Goal: Information Seeking & Learning: Check status

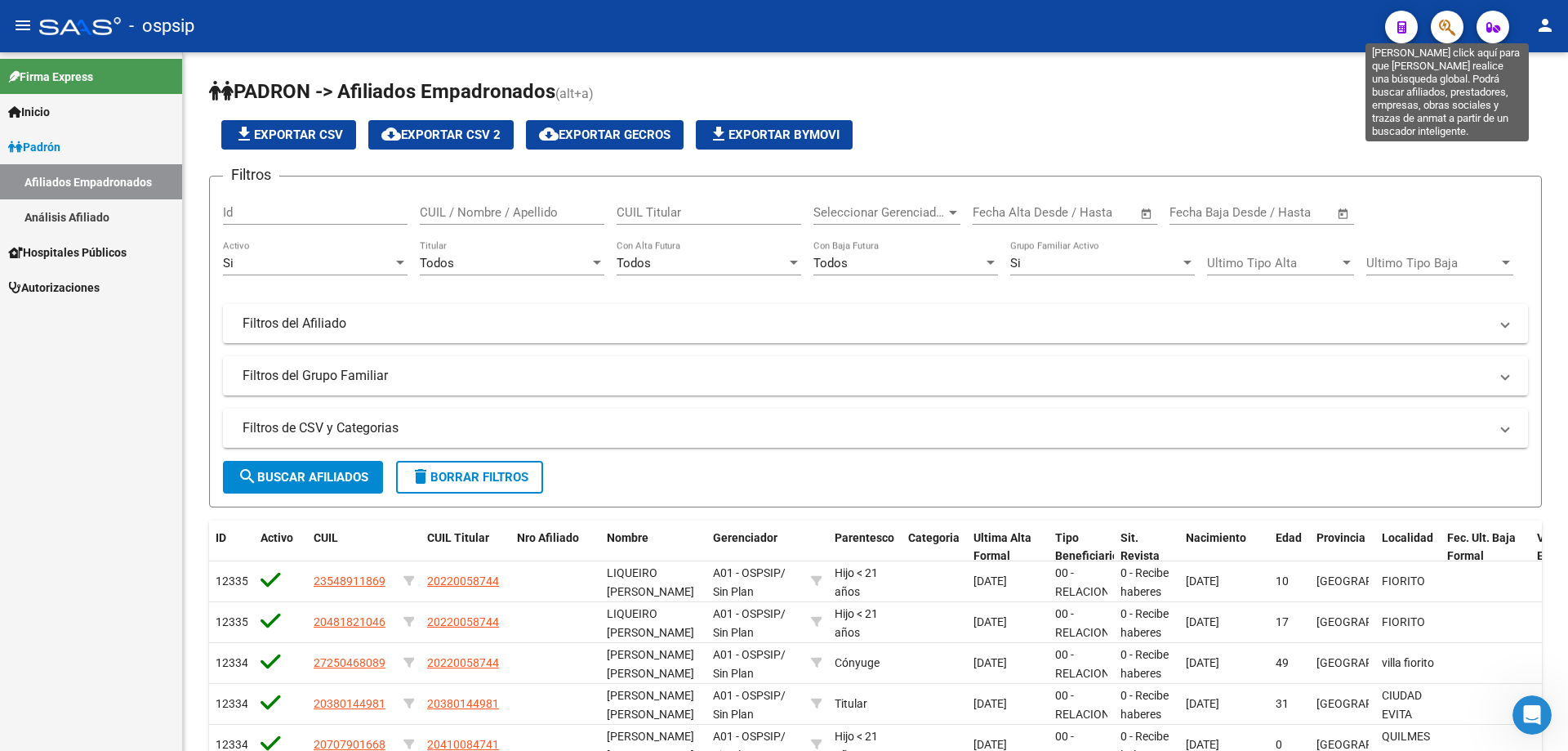
click at [1445, 25] on icon "button" at bounding box center [1447, 27] width 16 height 19
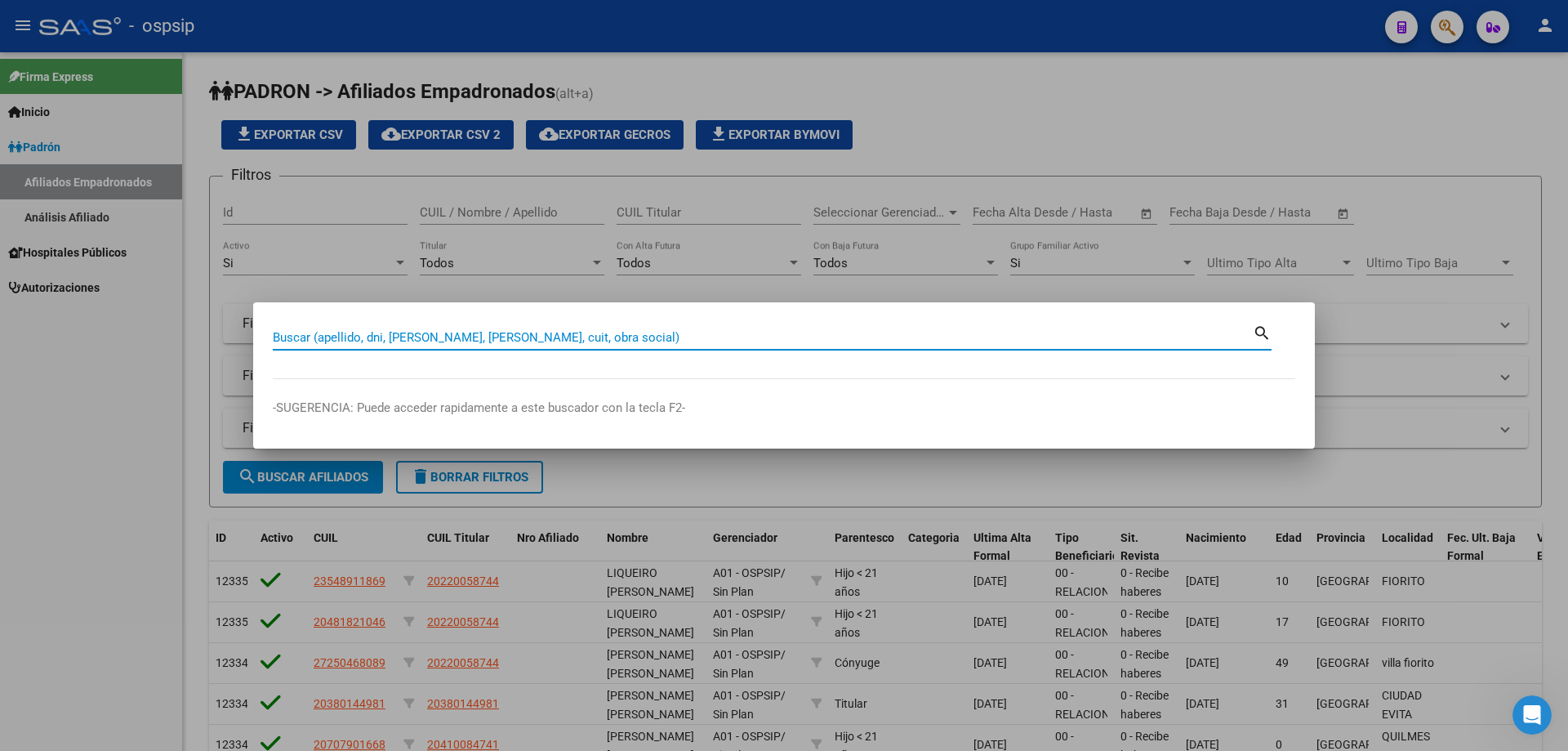
click at [789, 339] on input "Buscar (apellido, dni, [PERSON_NAME], [PERSON_NAME], cuit, obra social)" at bounding box center [762, 338] width 980 height 15
paste input "18340940"
type input "18340940"
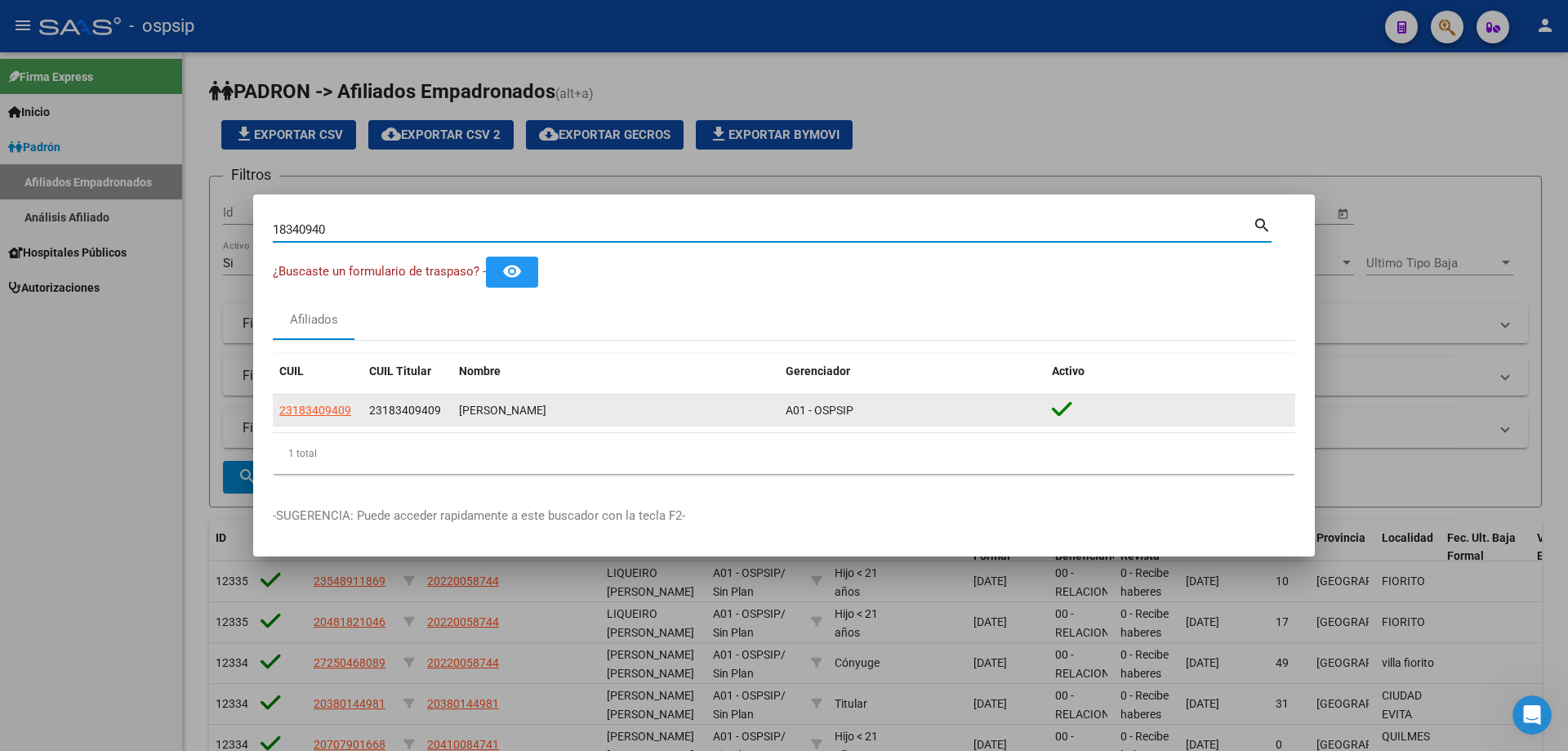
click at [330, 401] on app-link-go-to "23183409409" at bounding box center [314, 410] width 72 height 19
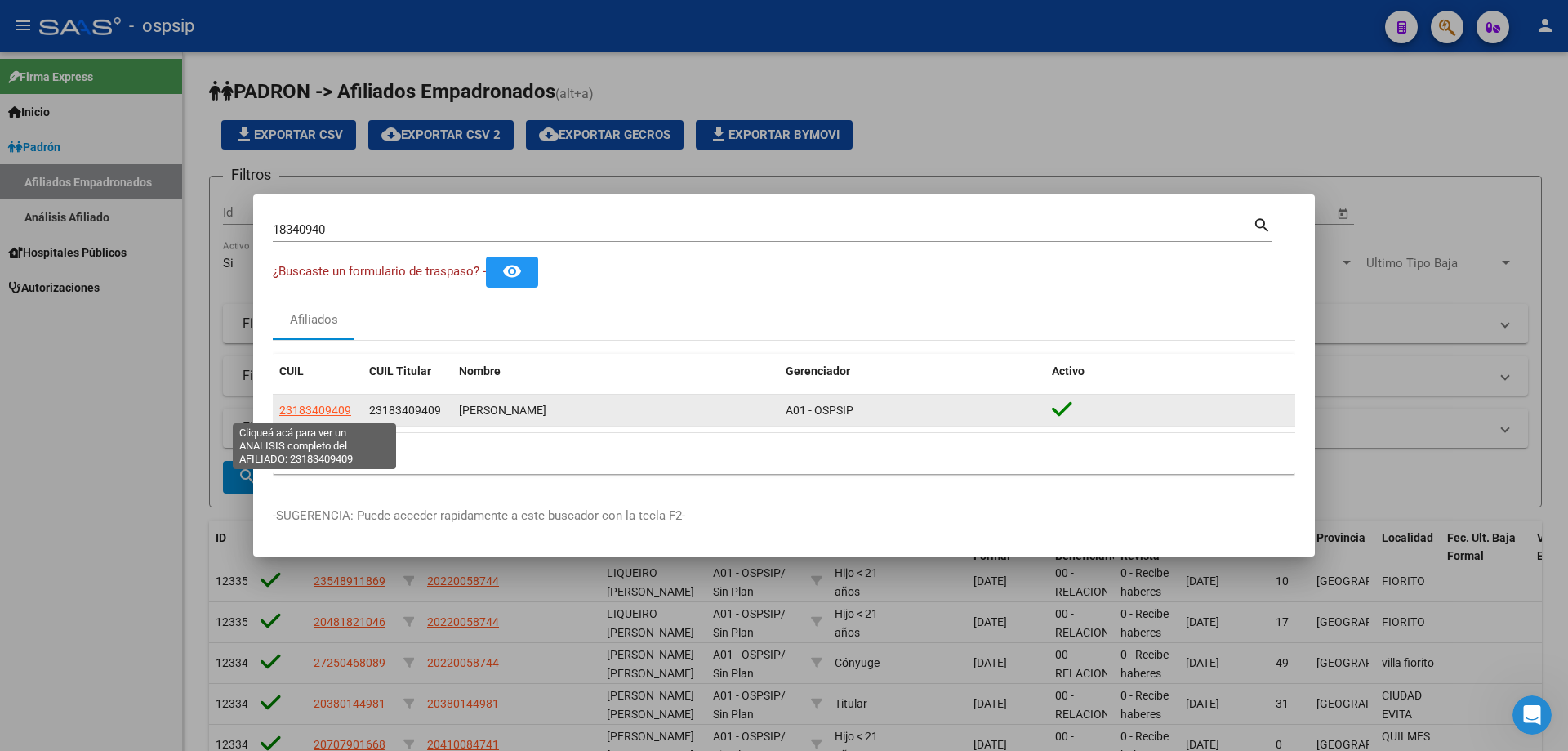
click at [338, 407] on span "23183409409" at bounding box center [314, 410] width 72 height 13
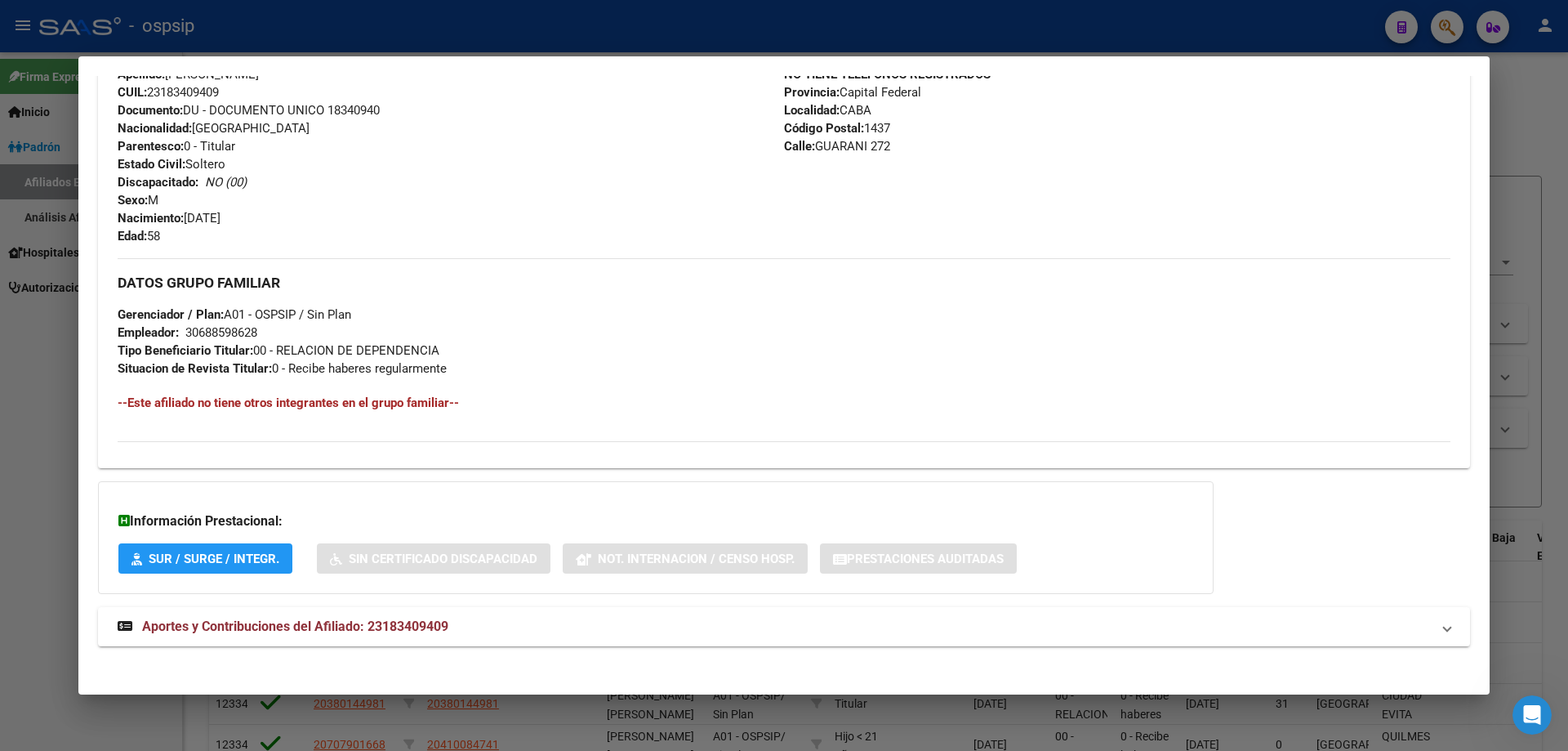
scroll to position [626, 0]
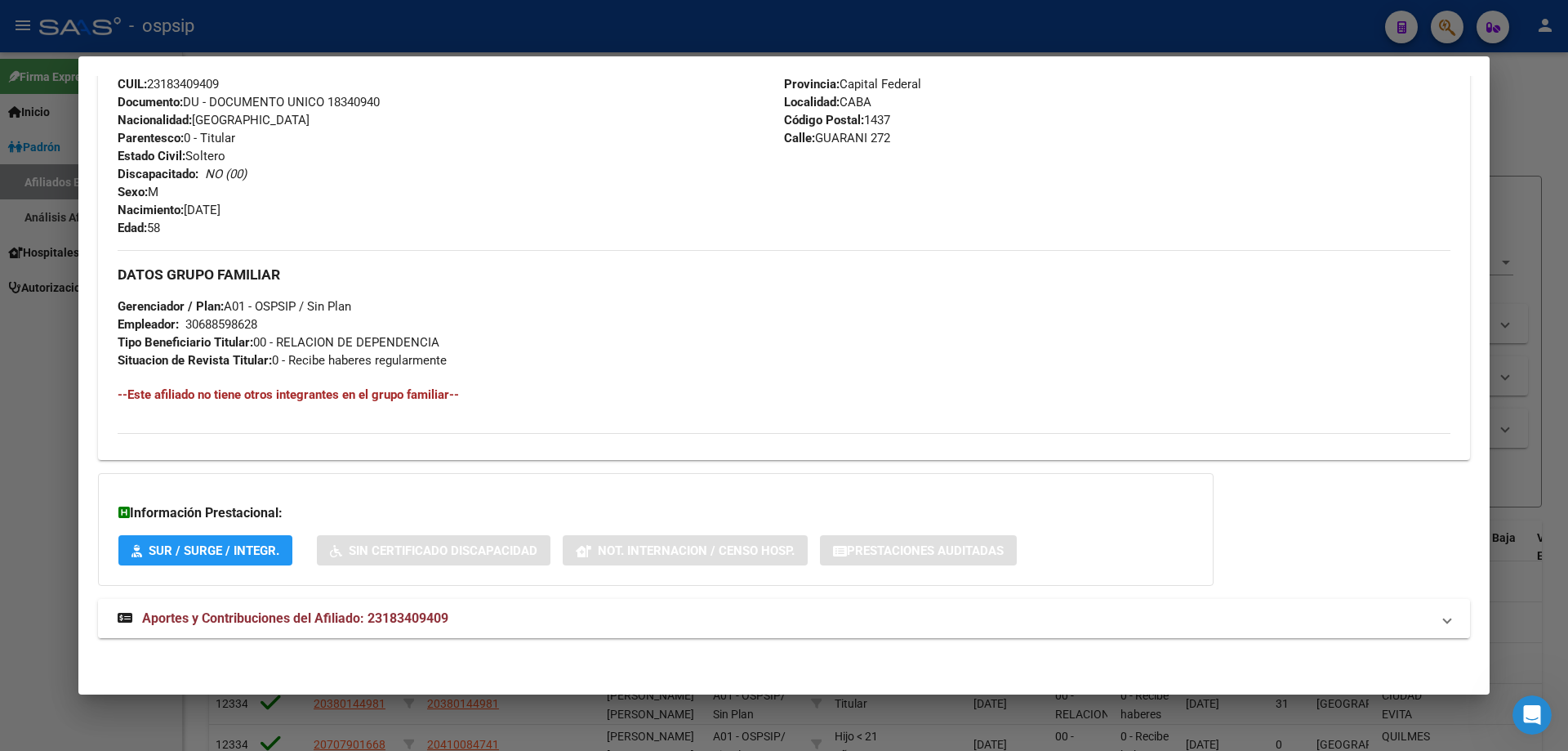
click at [358, 621] on span "Aportes y Contribuciones del Afiliado: 23183409409" at bounding box center [295, 618] width 306 height 16
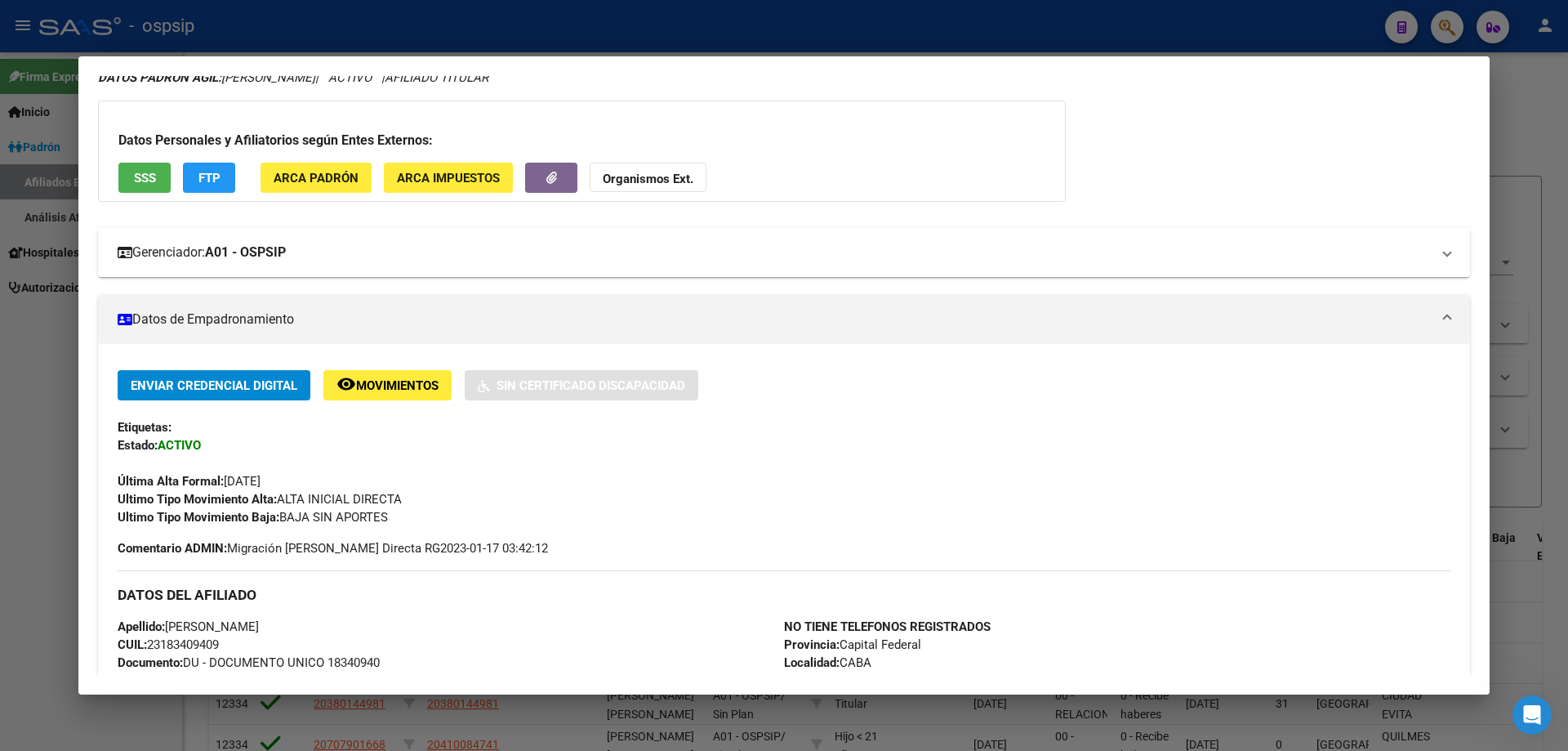
scroll to position [0, 0]
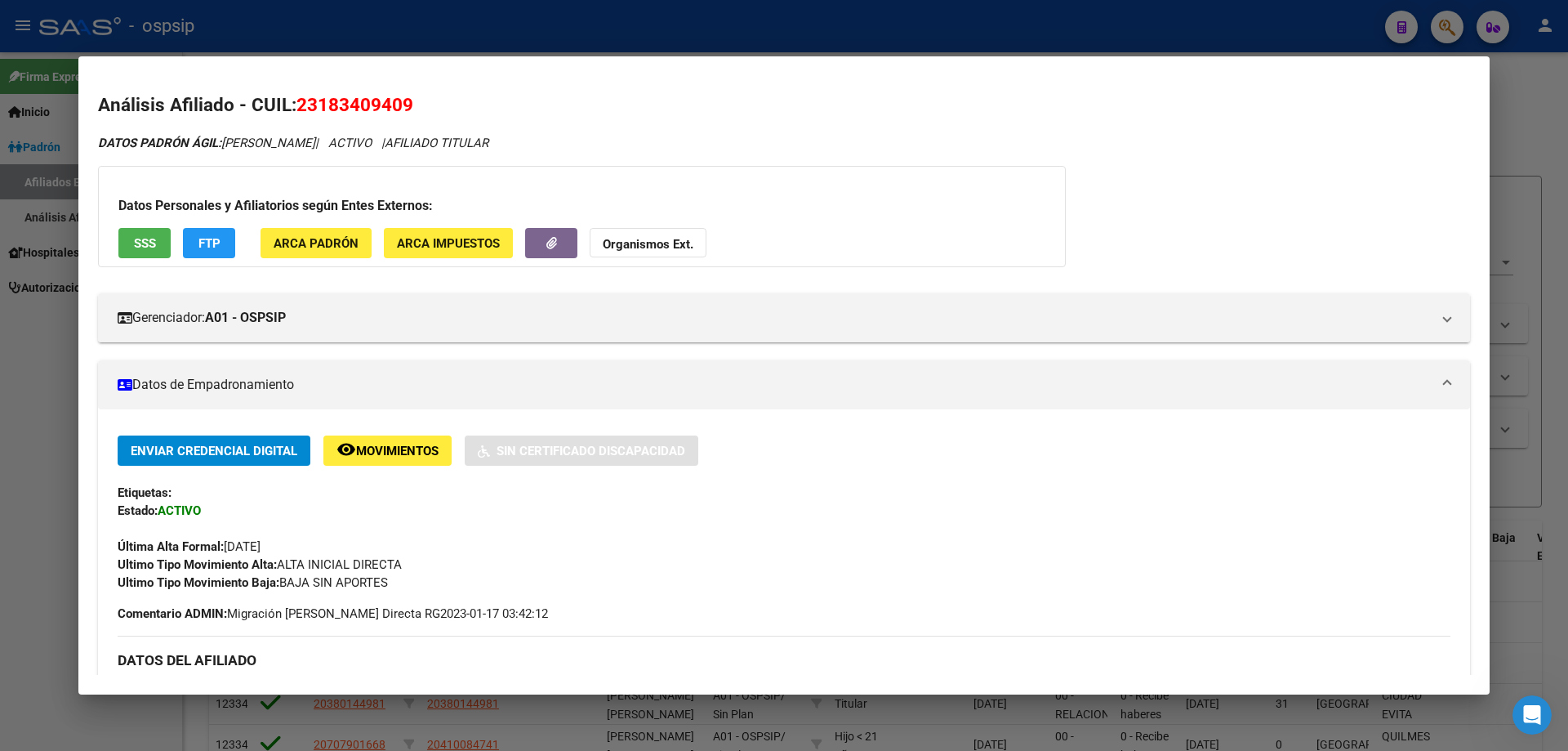
click at [145, 245] on span "SSS" at bounding box center [145, 244] width 22 height 15
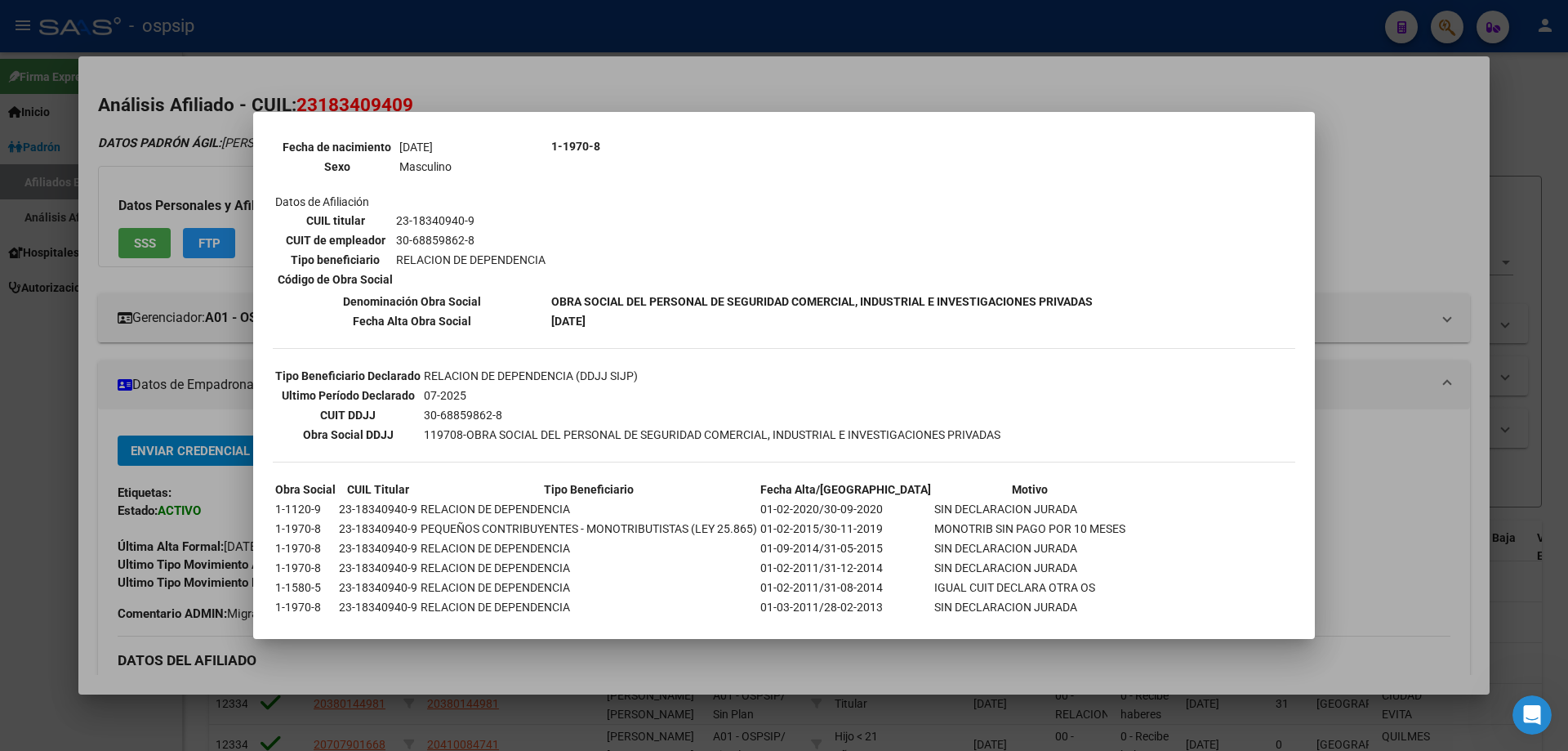
scroll to position [265, 0]
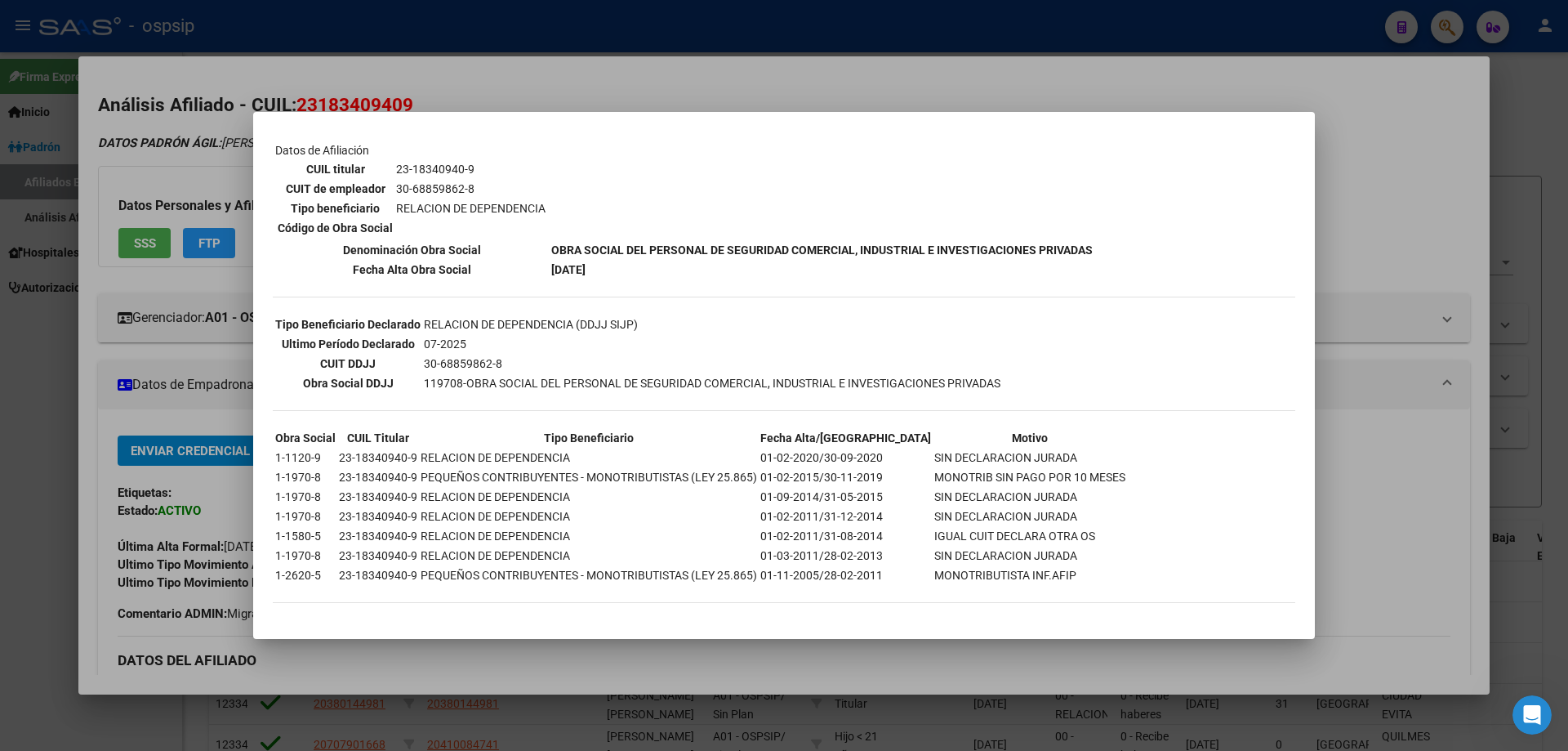
click at [458, 68] on div at bounding box center [784, 376] width 1568 height 751
click at [439, 34] on div at bounding box center [784, 376] width 1568 height 751
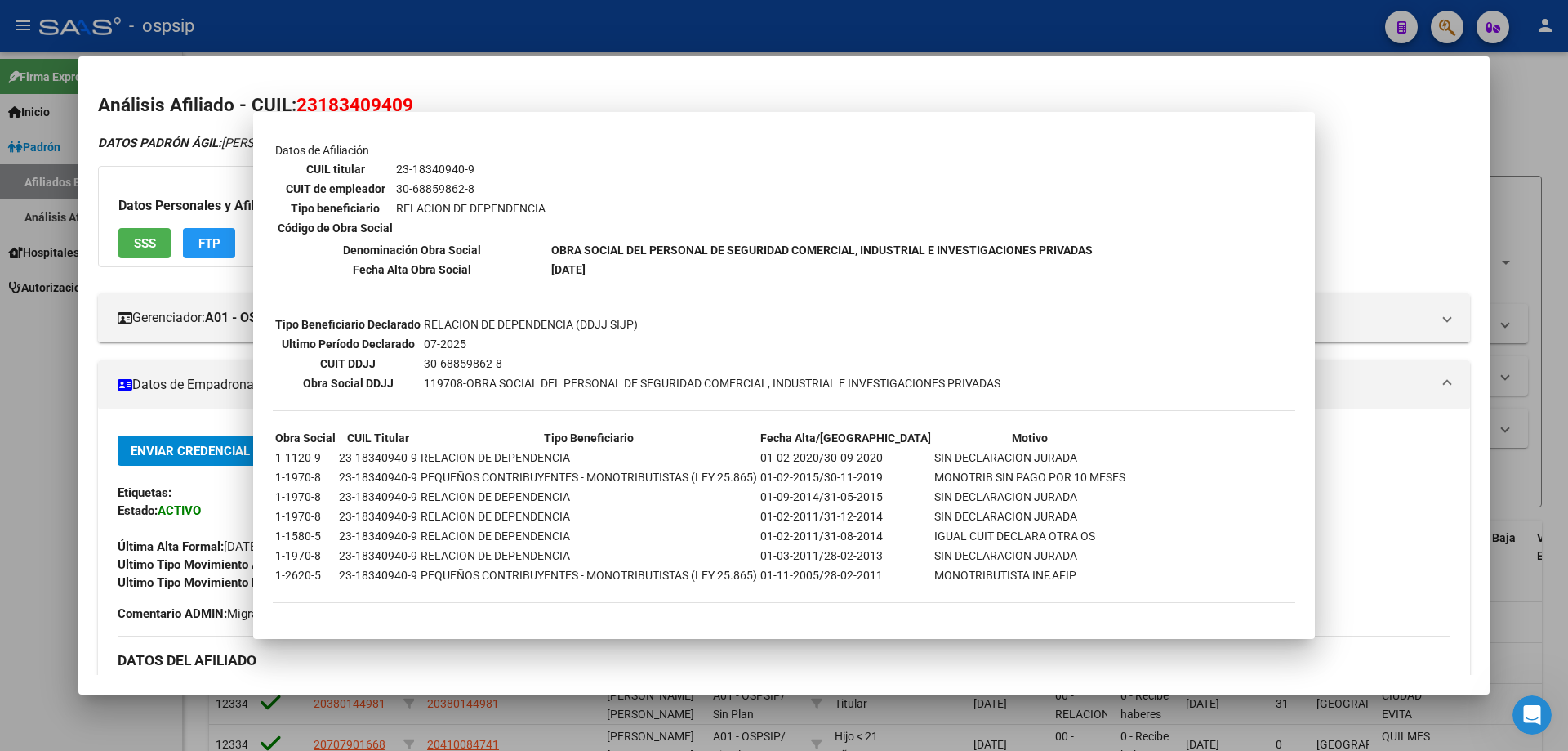
click at [462, 50] on div at bounding box center [784, 376] width 1568 height 751
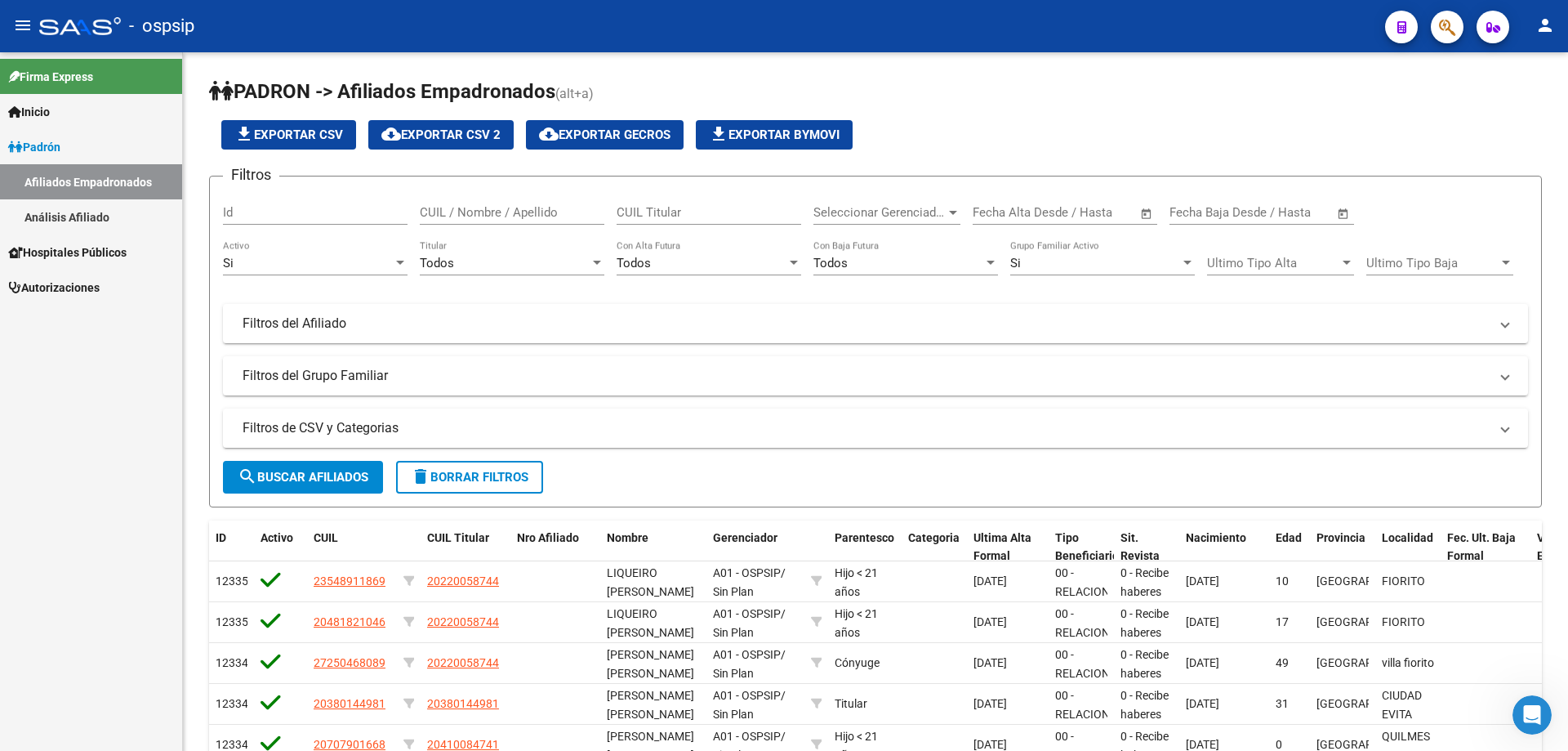
click at [1449, 17] on span "button" at bounding box center [1447, 27] width 16 height 34
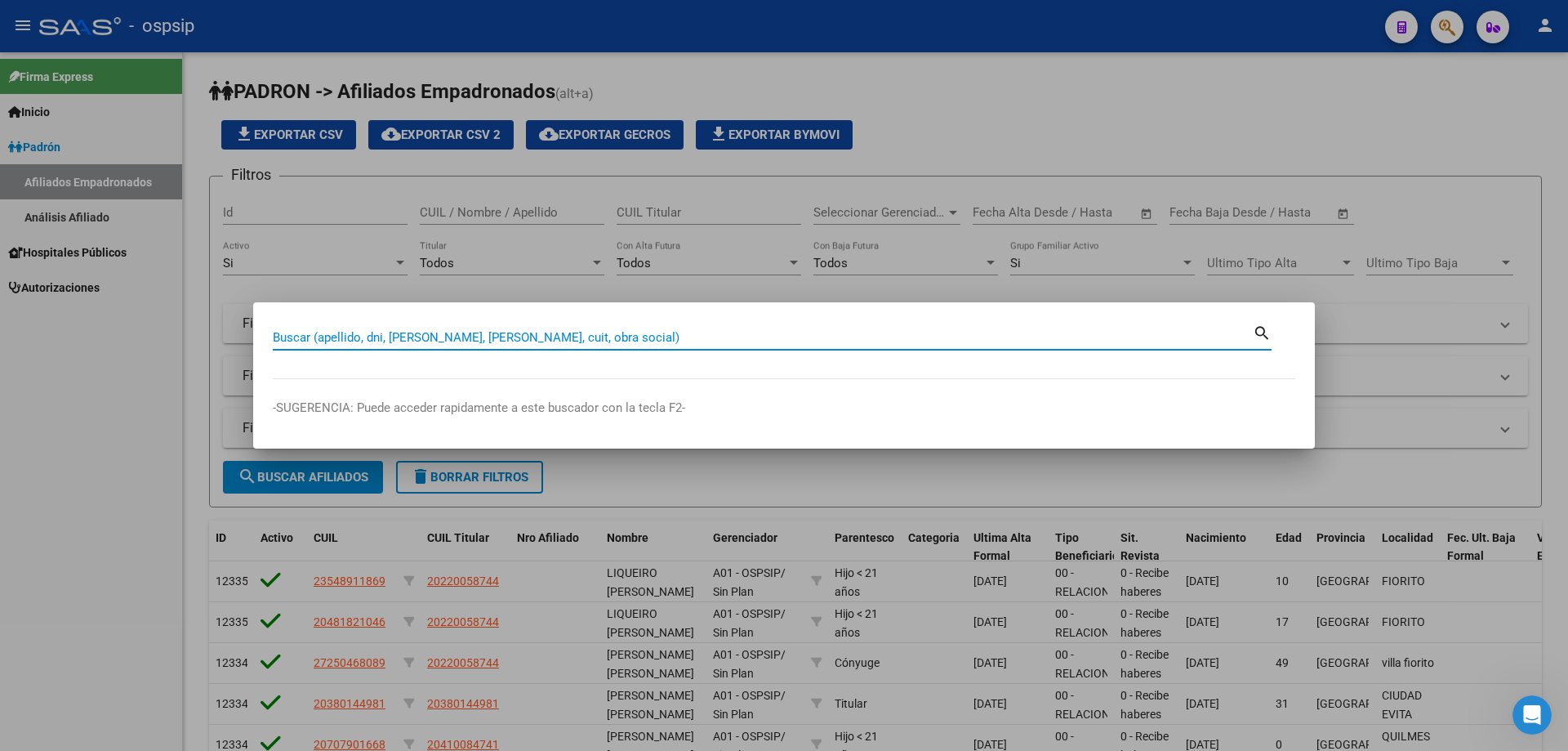
click at [559, 340] on input "Buscar (apellido, dni, [PERSON_NAME], [PERSON_NAME], cuit, obra social)" at bounding box center [762, 338] width 980 height 15
paste input "18340940"
type input "18340940"
